Goal: Transaction & Acquisition: Purchase product/service

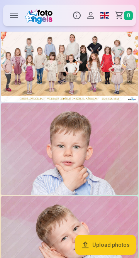
click at [104, 151] on img at bounding box center [69, 148] width 137 height 91
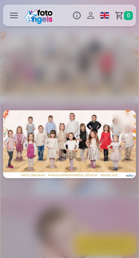
scroll to position [0, 139]
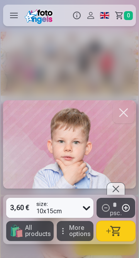
click at [107, 15] on link "Global" at bounding box center [105, 16] width 14 height 22
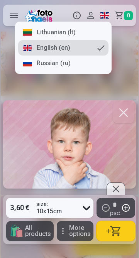
click at [76, 33] on link "Lithuanian (lt)" at bounding box center [63, 32] width 90 height 15
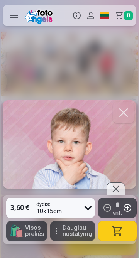
click at [84, 46] on div "3,60 € dydis : 10x15cm * vnt. 🛍 Visos prekės Daugiau nustatymų" at bounding box center [69, 144] width 139 height 227
click at [82, 57] on div "3,60 € dydis : 10x15cm * vnt. 🛍 Visos prekės Daugiau nustatymų" at bounding box center [69, 144] width 139 height 227
click at [81, 56] on div "3,60 € dydis : 10x15cm * vnt. 🛍 Visos prekės Daugiau nustatymų" at bounding box center [69, 144] width 139 height 227
click at [59, 236] on button "Daugiau nustatymų" at bounding box center [72, 231] width 45 height 20
click at [20, 169] on img at bounding box center [69, 144] width 133 height 88
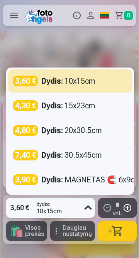
click at [70, 51] on div "360|||10x15cm, 1 of 5. 5 results available. Use Up and Down to choose options, …" at bounding box center [69, 144] width 139 height 227
